Goal: Information Seeking & Learning: Check status

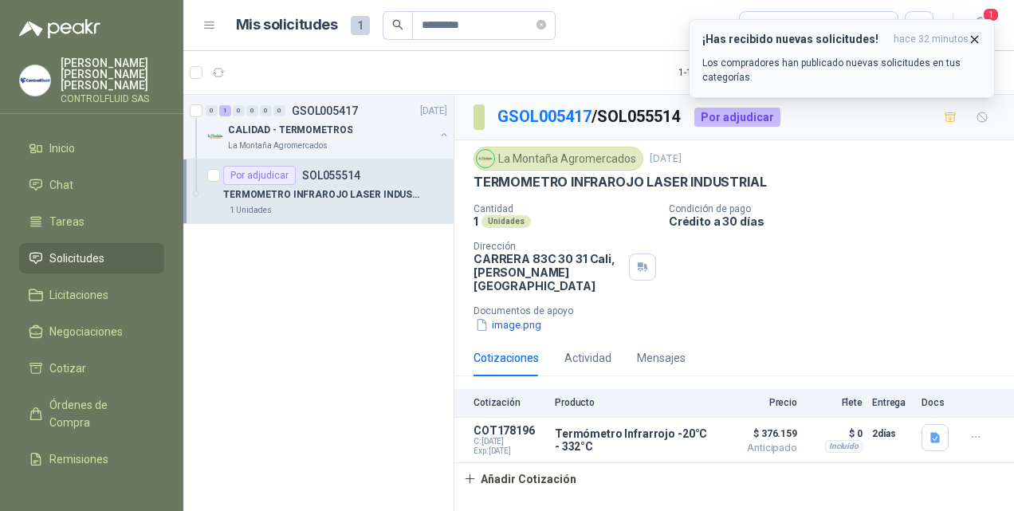
click at [971, 40] on icon "button" at bounding box center [974, 40] width 14 height 14
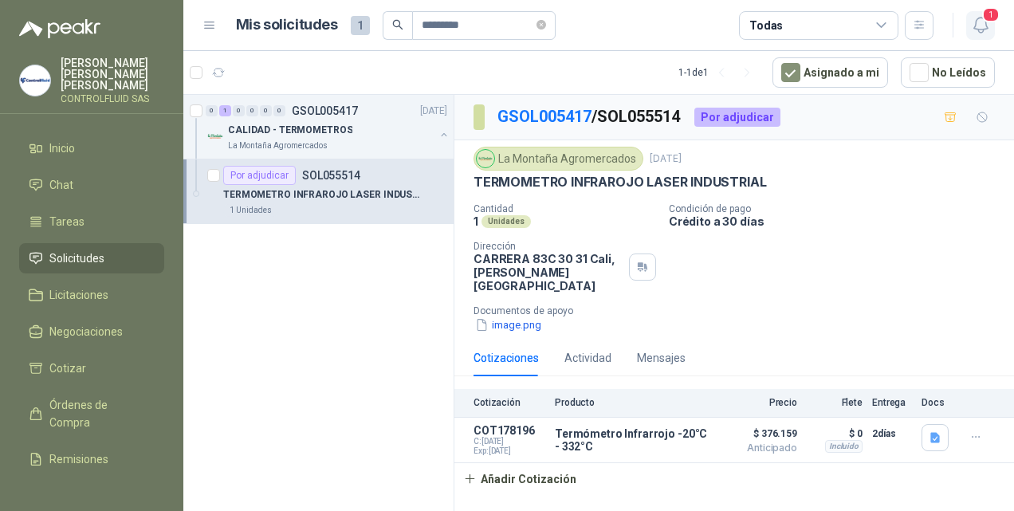
click at [988, 16] on span "1" at bounding box center [991, 14] width 18 height 15
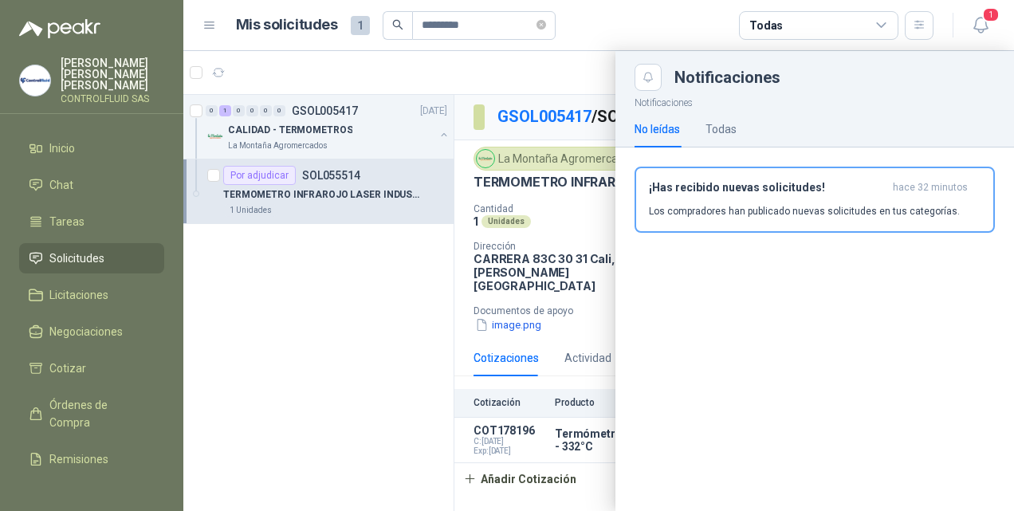
click at [306, 296] on div at bounding box center [598, 281] width 830 height 460
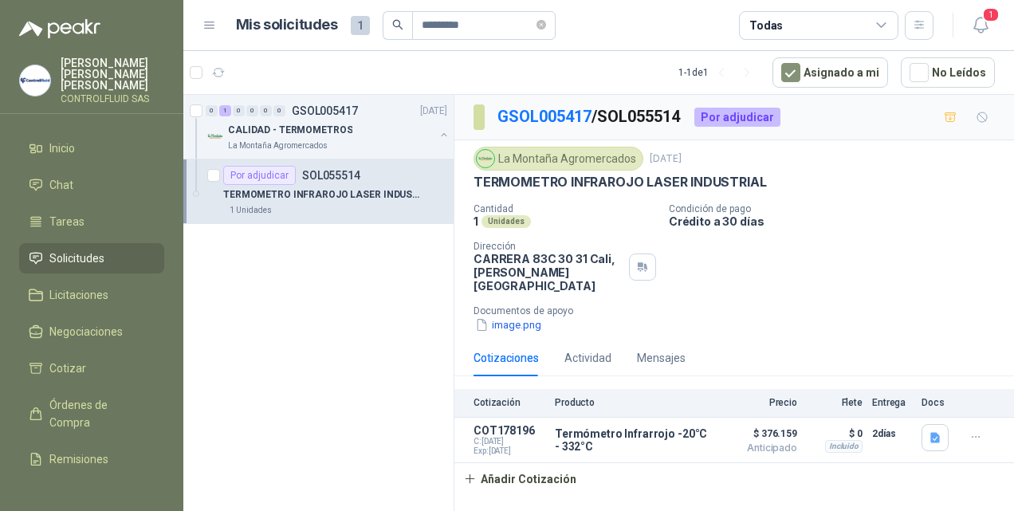
click at [88, 249] on span "Solicitudes" at bounding box center [76, 258] width 55 height 18
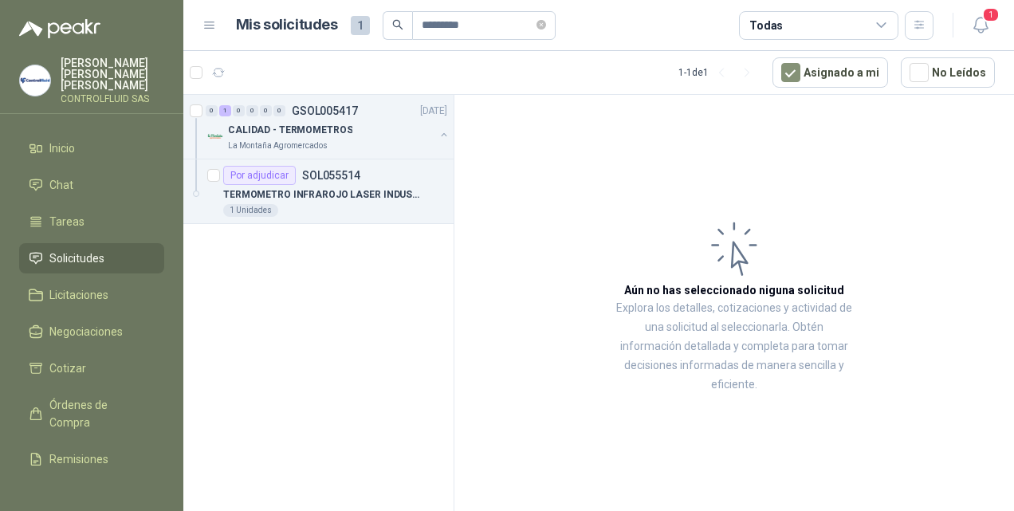
click at [88, 249] on span "Solicitudes" at bounding box center [76, 258] width 55 height 18
click at [334, 175] on p "SOL055514" at bounding box center [331, 175] width 58 height 11
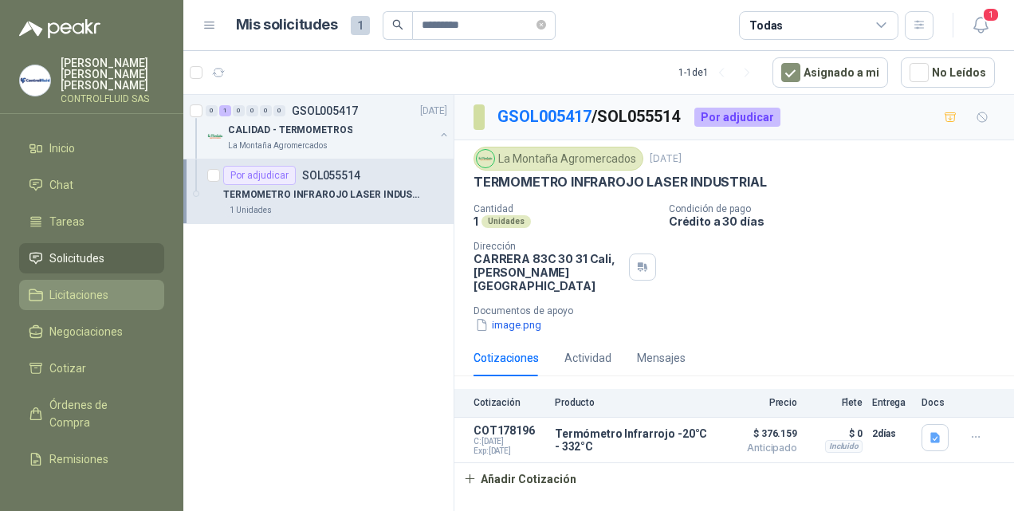
click at [81, 280] on link "Licitaciones" at bounding box center [91, 295] width 145 height 30
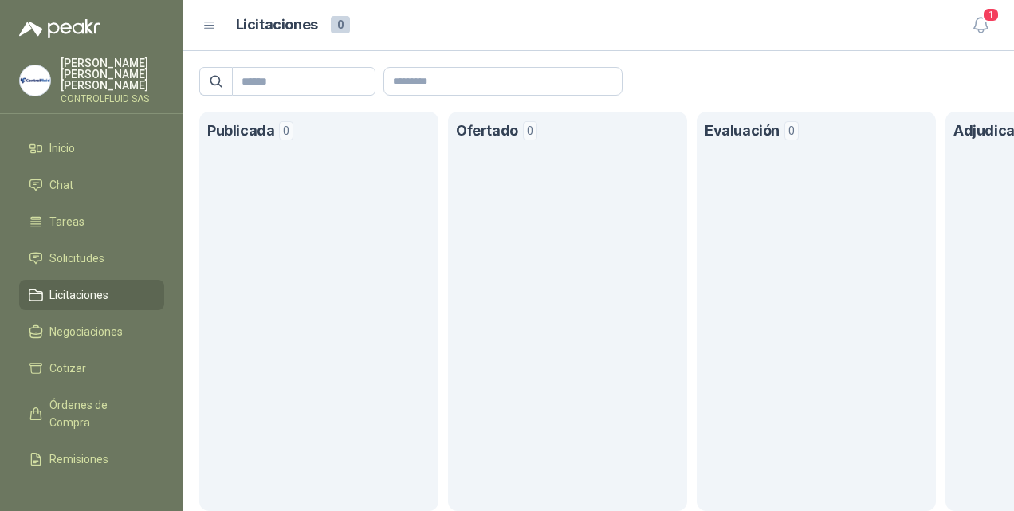
click at [73, 231] on ul "Inicio Chat Tareas Solicitudes Licitaciones Negociaciones Cotizar Órdenes de Co…" at bounding box center [91, 302] width 183 height 339
click at [73, 249] on span "Solicitudes" at bounding box center [76, 258] width 55 height 18
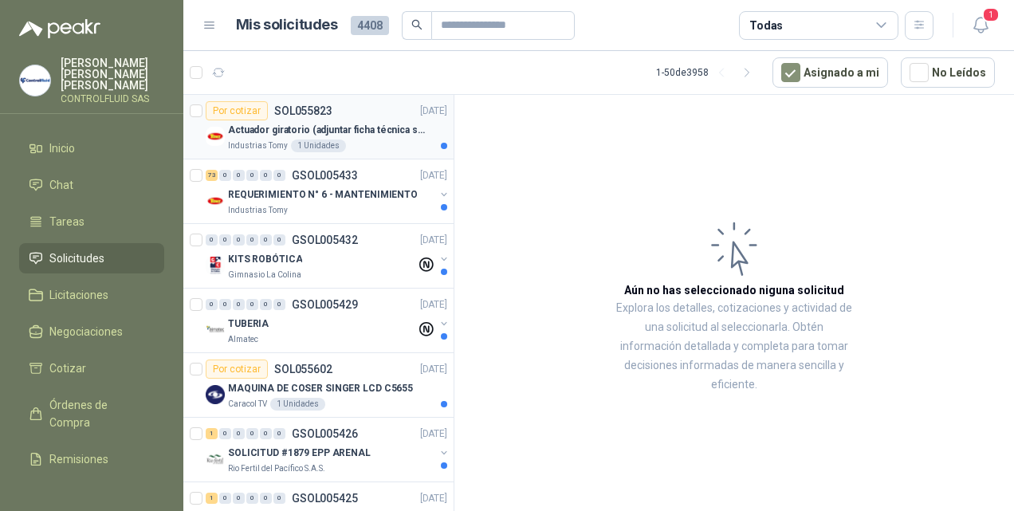
click at [261, 134] on p "Actuador giratorio (adjuntar ficha técnica si es diferente a festo)" at bounding box center [327, 130] width 198 height 15
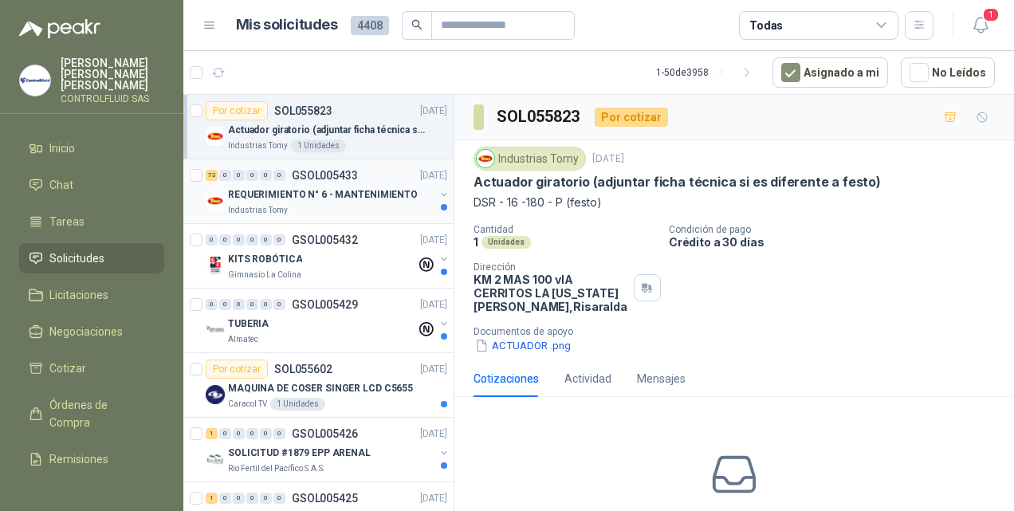
click at [245, 191] on p "REQUERIMIENTO N° 6 - MANTENIMIENTO" at bounding box center [323, 194] width 190 height 15
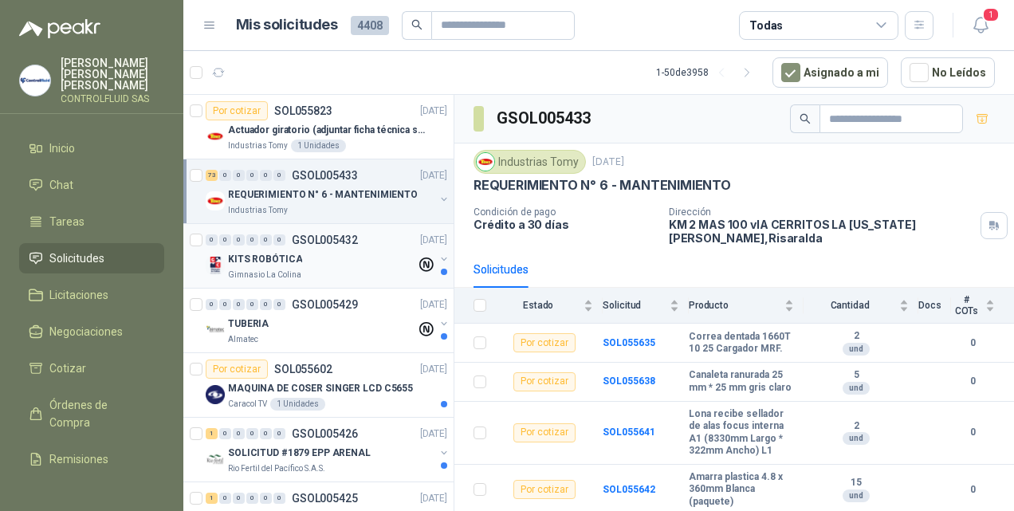
click at [273, 258] on p "KITS ROBÓTICA" at bounding box center [265, 259] width 74 height 15
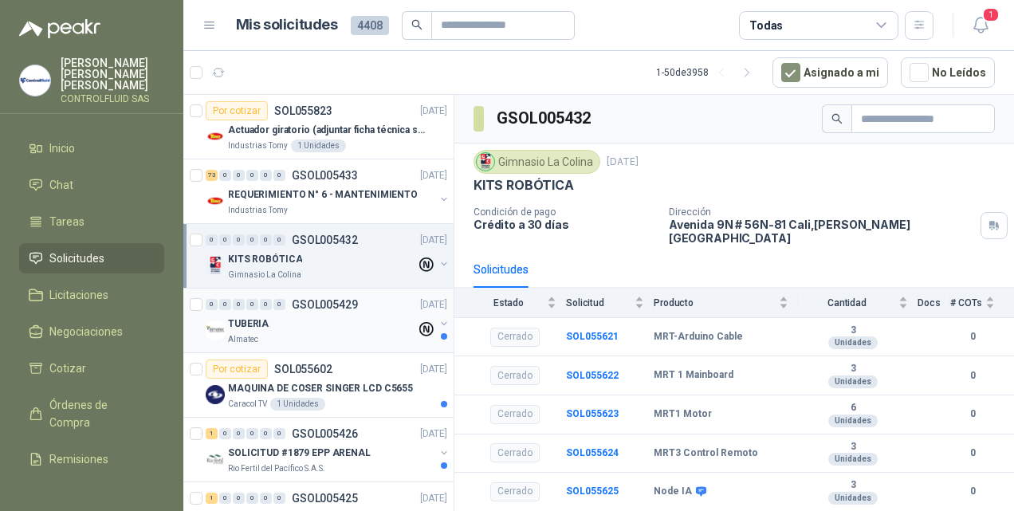
click at [240, 324] on p "TUBERIA" at bounding box center [248, 323] width 41 height 15
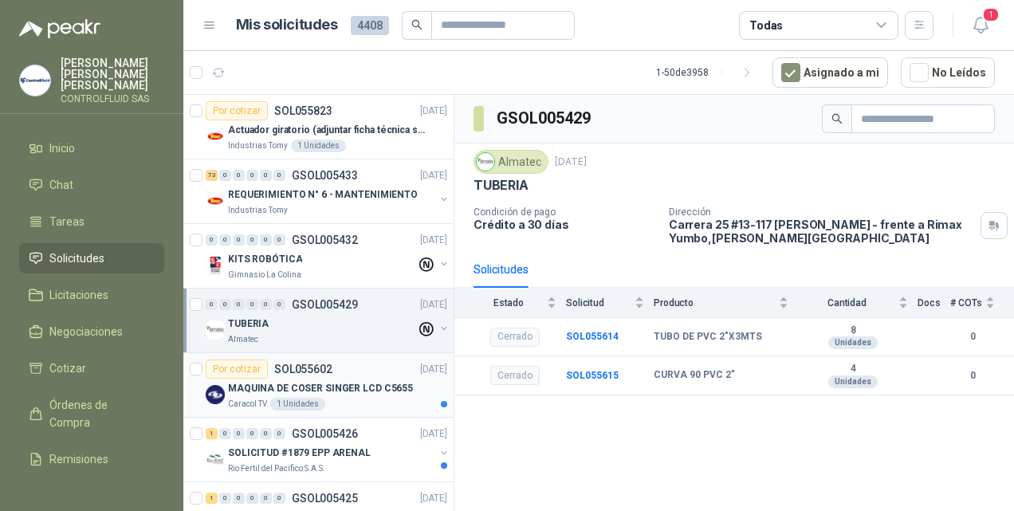
click at [255, 402] on p "Caracol TV" at bounding box center [247, 404] width 39 height 13
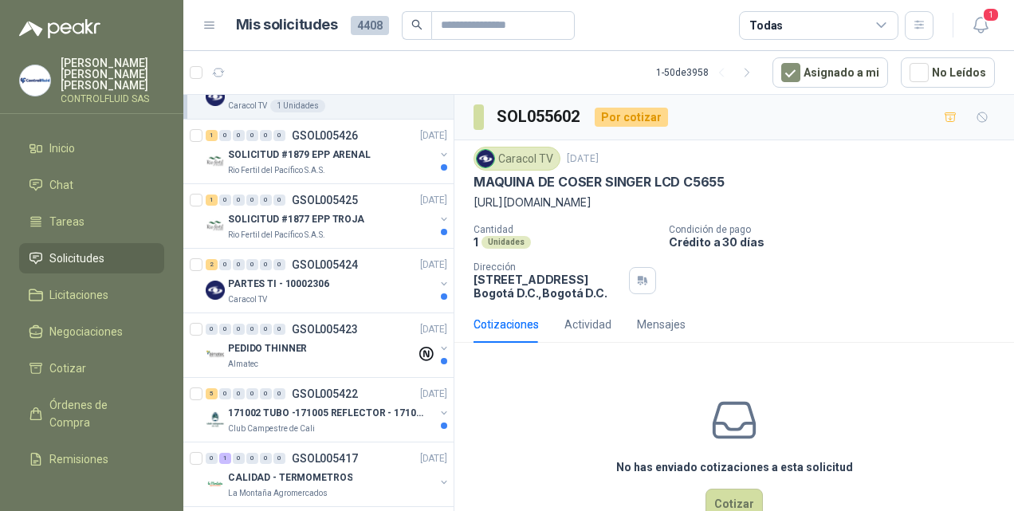
scroll to position [324, 0]
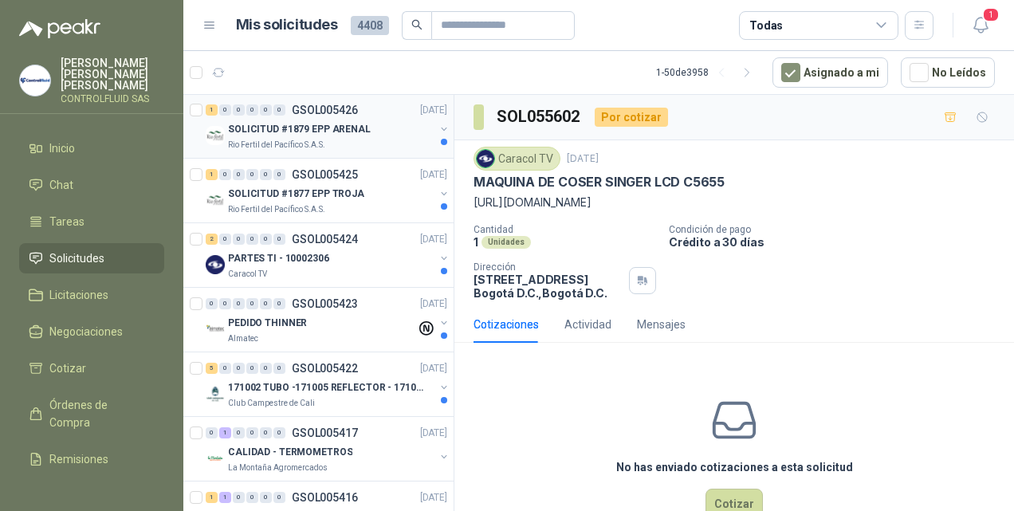
click at [242, 125] on p "SOLICITUD #1879 EPP ARENAL" at bounding box center [299, 129] width 143 height 15
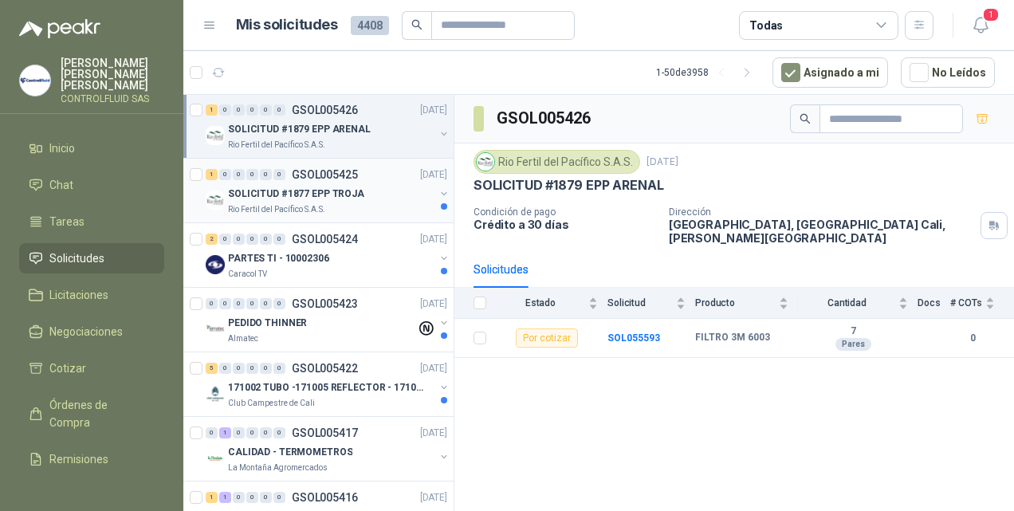
click at [245, 199] on div "SOLICITUD #1877 EPP TROJA" at bounding box center [331, 193] width 206 height 19
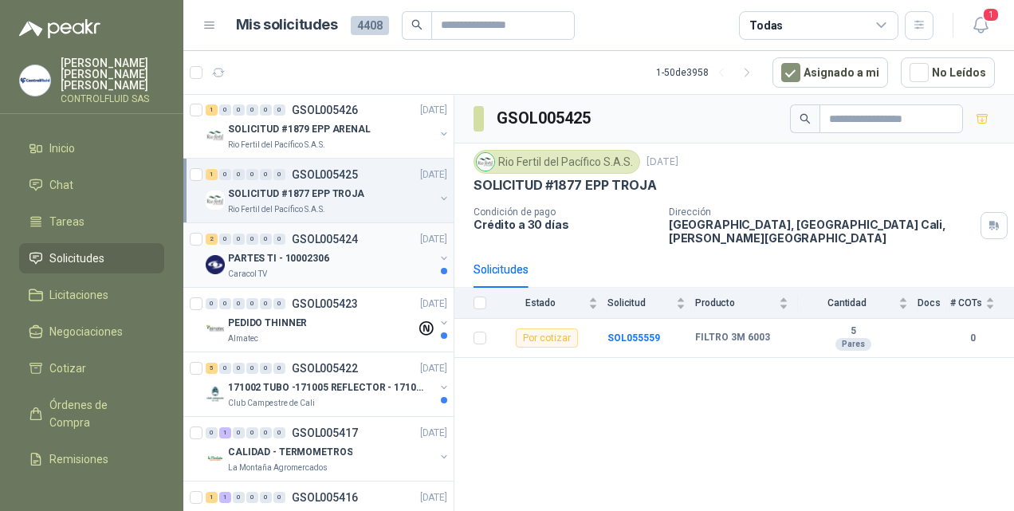
click at [305, 268] on div "Caracol TV" at bounding box center [331, 274] width 206 height 13
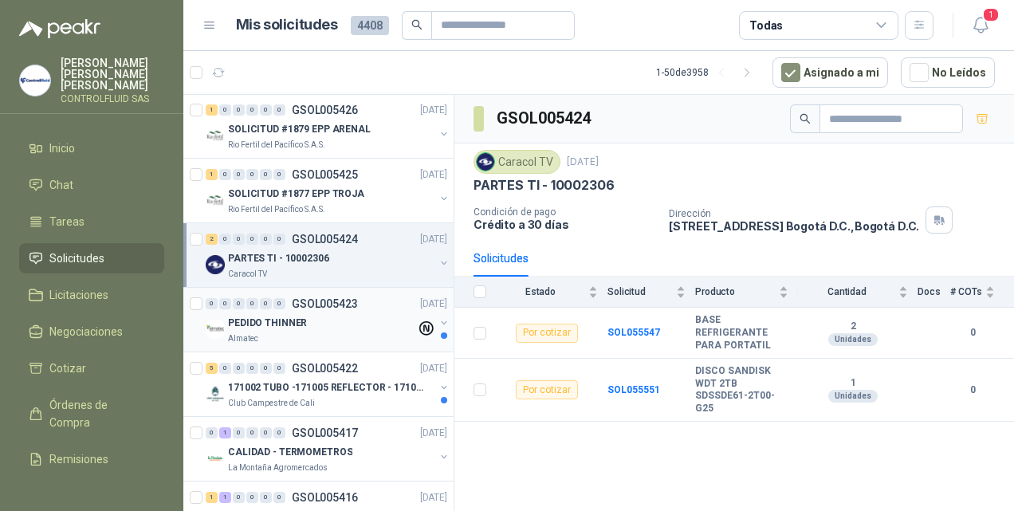
click at [288, 335] on div "Almatec" at bounding box center [322, 338] width 188 height 13
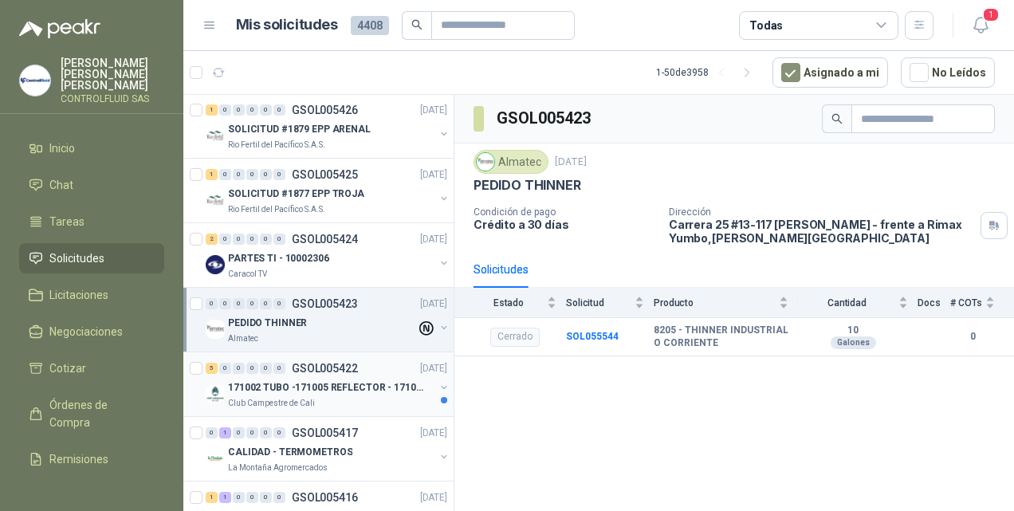
click at [259, 389] on p "171002 TUBO -171005 REFLECTOR - 171007 PANEL" at bounding box center [327, 387] width 198 height 15
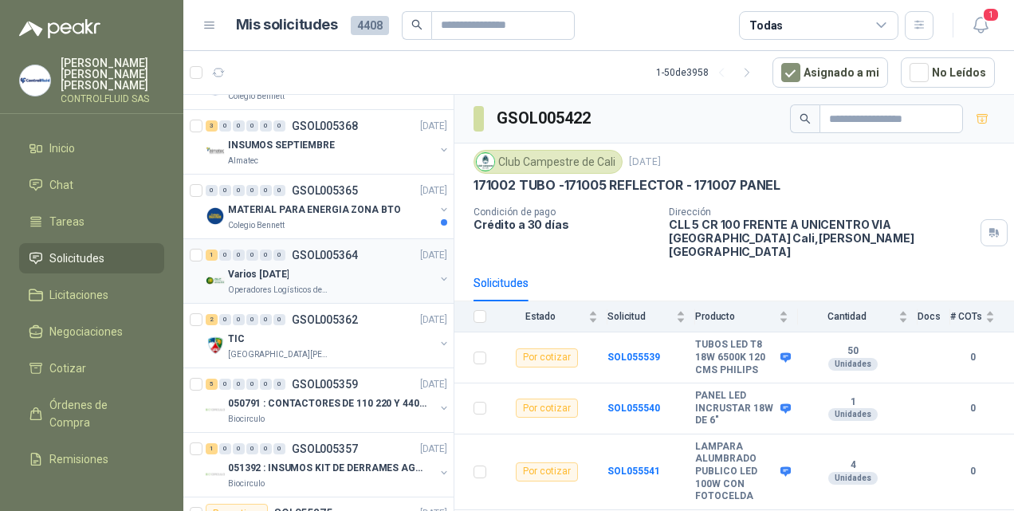
scroll to position [1474, 0]
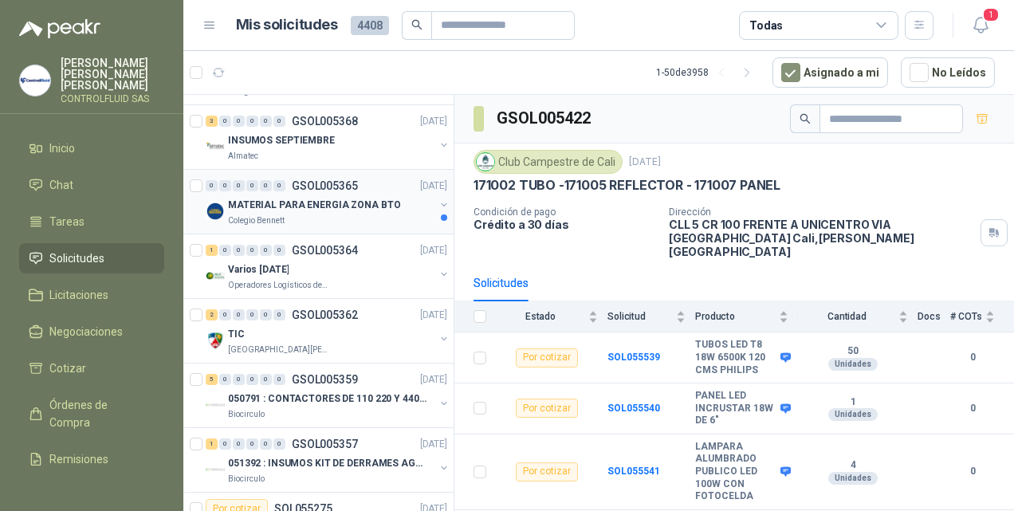
click at [335, 214] on div "Colegio Bennett" at bounding box center [331, 220] width 206 height 13
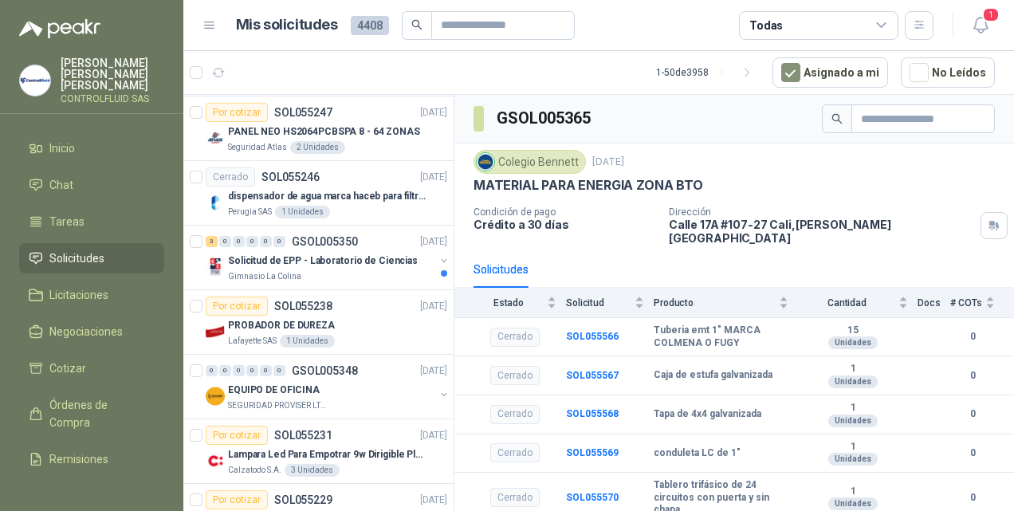
scroll to position [2003, 0]
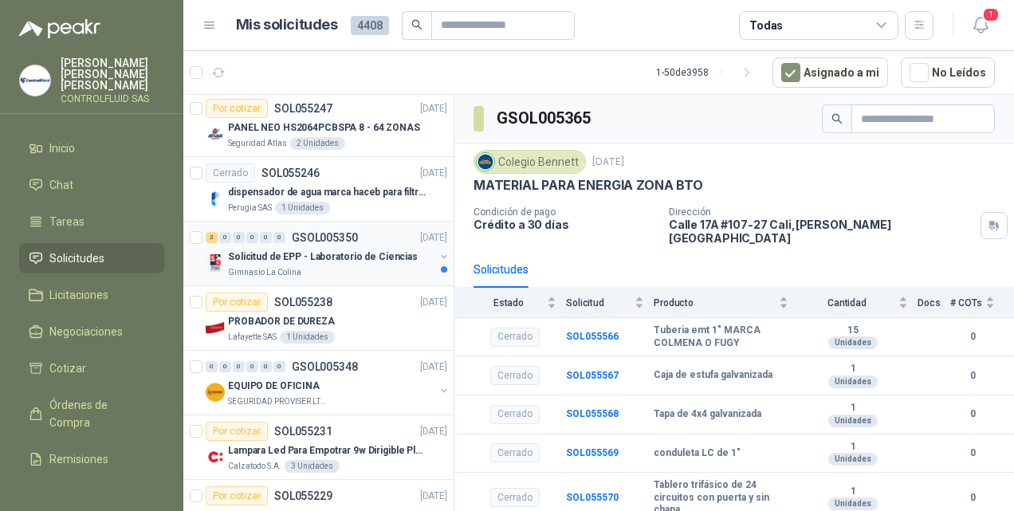
click at [296, 249] on p "Solicitud de EPP - Laboratorio de Ciencias" at bounding box center [323, 256] width 190 height 15
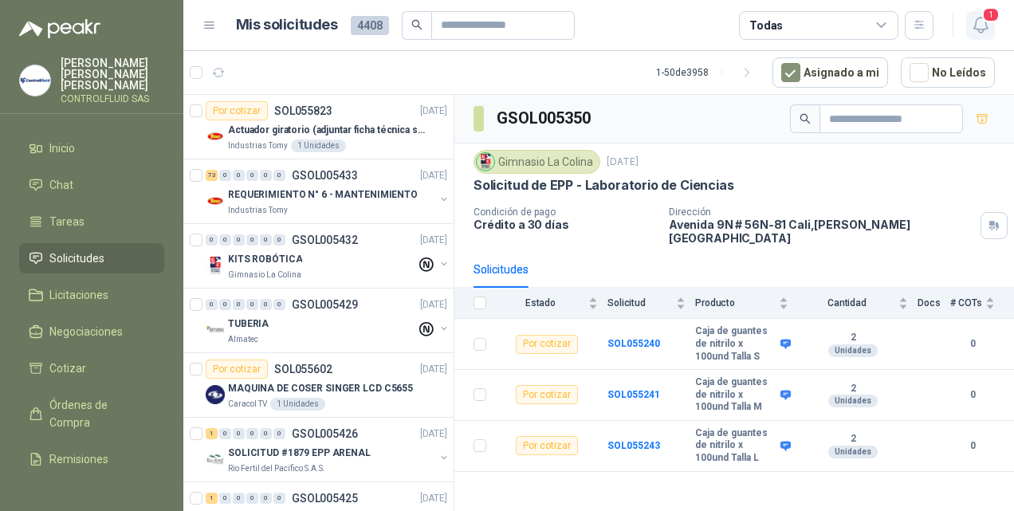
click at [980, 14] on button "1" at bounding box center [980, 25] width 29 height 29
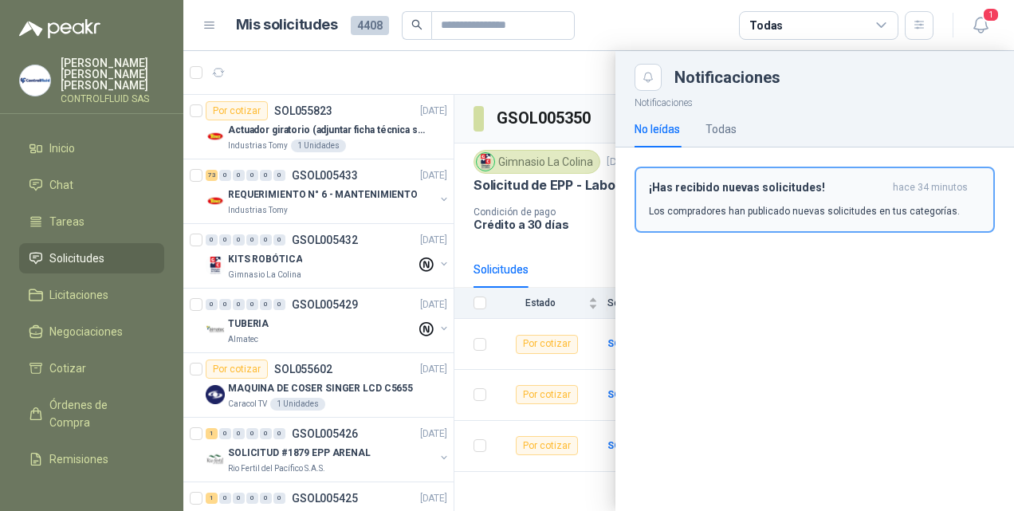
click at [720, 209] on p "Los compradores han publicado nuevas solicitudes en tus categorías." at bounding box center [804, 211] width 311 height 14
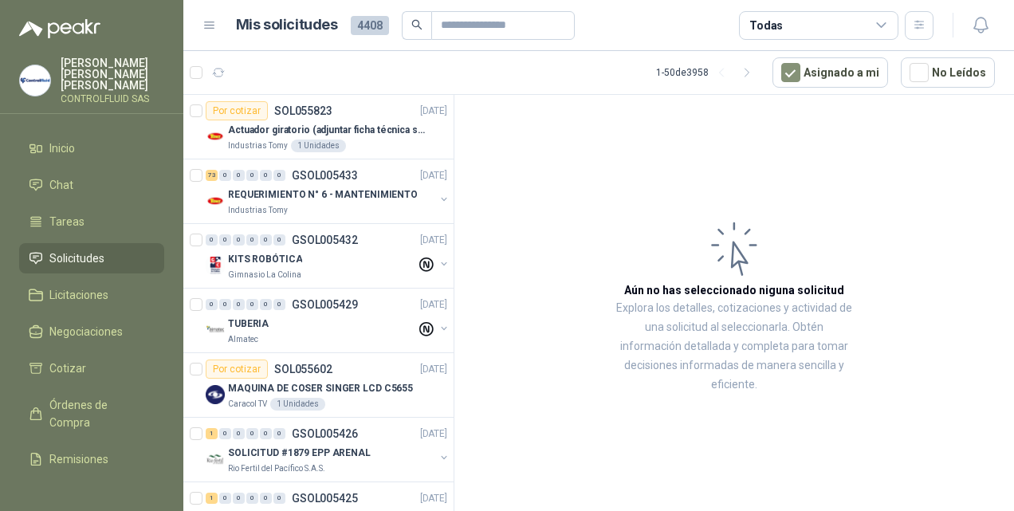
click at [100, 249] on span "Solicitudes" at bounding box center [76, 258] width 55 height 18
